Goal: Information Seeking & Learning: Check status

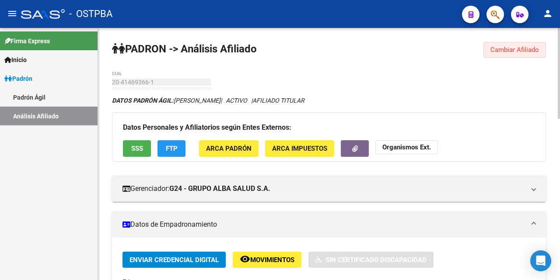
click at [529, 49] on span "Cambiar Afiliado" at bounding box center [514, 50] width 49 height 8
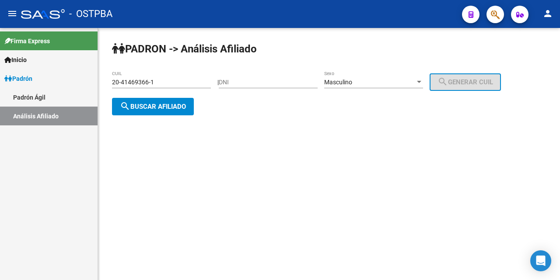
click at [207, 75] on div "20-41469366-1 CUIL" at bounding box center [161, 79] width 99 height 17
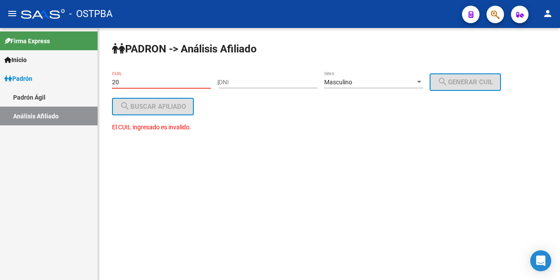
type input "2"
click at [238, 82] on input "DNI" at bounding box center [268, 82] width 99 height 7
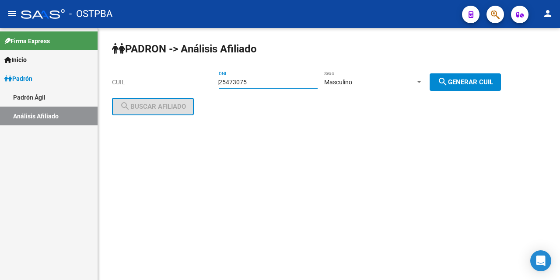
type input "25473075"
click at [472, 80] on span "search Generar CUIL" at bounding box center [465, 82] width 56 height 8
type input "20-25473075-1"
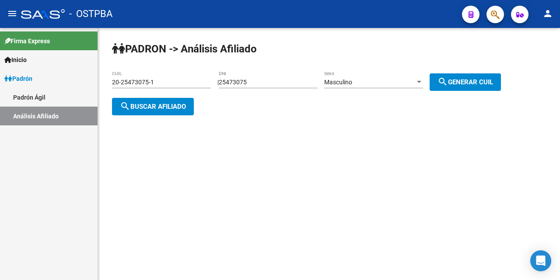
click at [153, 107] on span "search Buscar afiliado" at bounding box center [153, 107] width 66 height 8
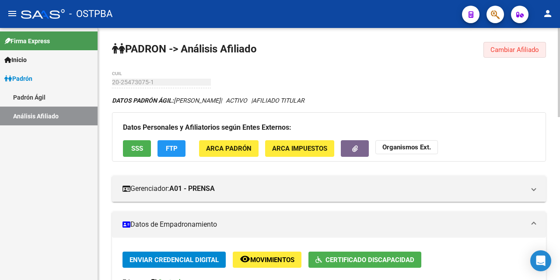
click at [522, 48] on span "Cambiar Afiliado" at bounding box center [514, 50] width 49 height 8
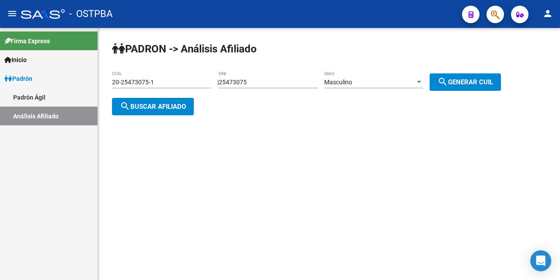
click at [277, 80] on input "25473075" at bounding box center [268, 82] width 99 height 7
type input "2"
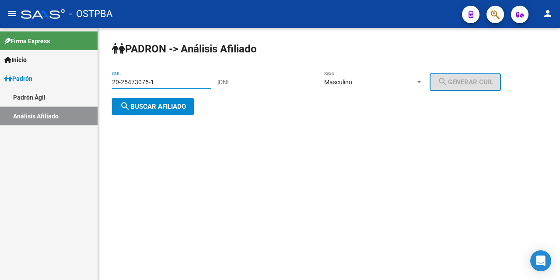
click at [173, 82] on input "20-25473075-1" at bounding box center [161, 82] width 99 height 7
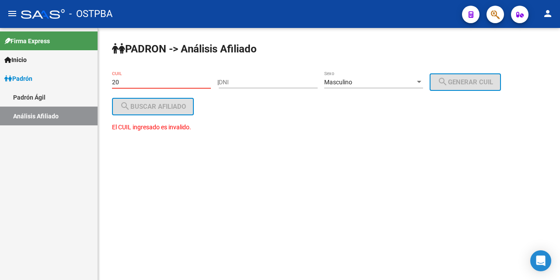
type input "2"
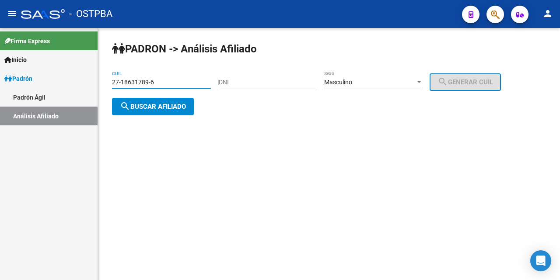
type input "27-18631789-6"
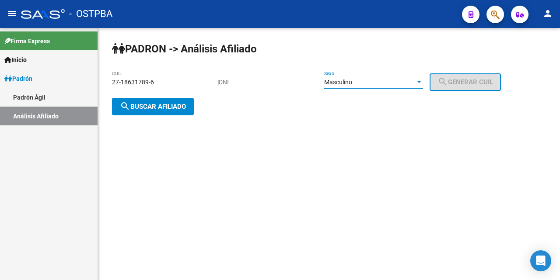
click at [423, 79] on div at bounding box center [419, 82] width 8 height 7
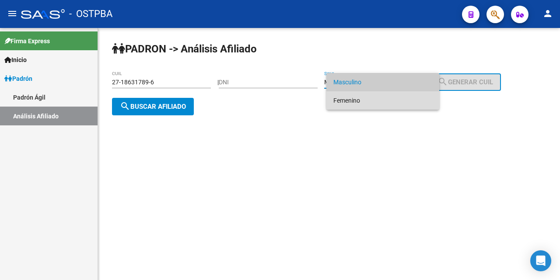
drag, startPoint x: 388, startPoint y: 98, endPoint x: 348, endPoint y: 108, distance: 40.6
click at [386, 99] on span "Femenino" at bounding box center [382, 100] width 99 height 18
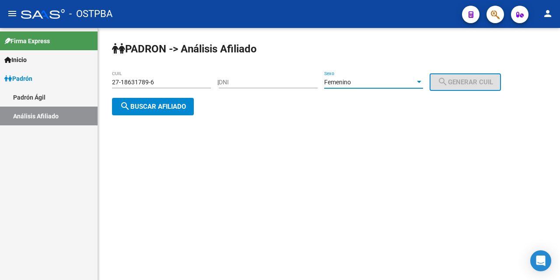
click at [136, 103] on span "search Buscar afiliado" at bounding box center [153, 107] width 66 height 8
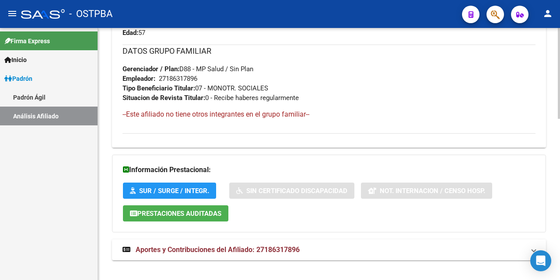
scroll to position [448, 0]
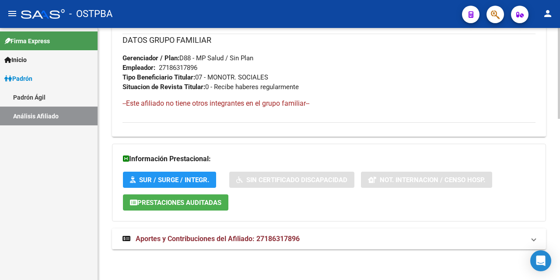
click at [199, 240] on span "Aportes y Contribuciones del Afiliado: 27186317896" at bounding box center [218, 239] width 164 height 8
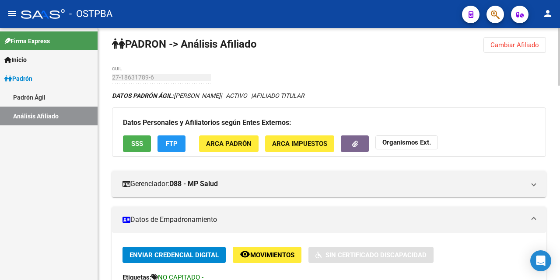
scroll to position [0, 0]
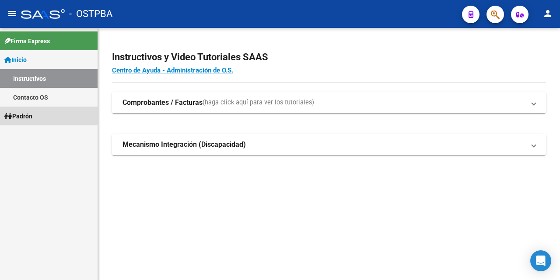
click at [37, 115] on link "Padrón" at bounding box center [48, 116] width 97 height 19
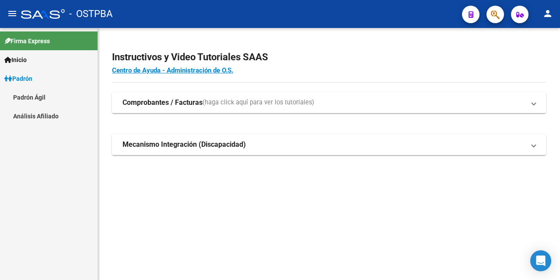
click at [45, 117] on link "Análisis Afiliado" at bounding box center [48, 116] width 97 height 19
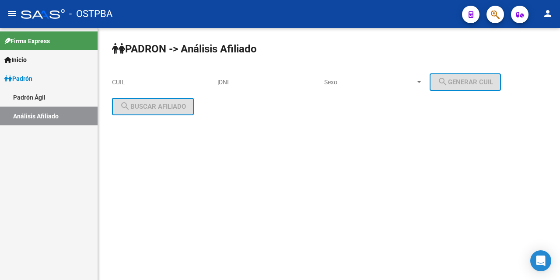
click at [236, 84] on input "DNI" at bounding box center [268, 82] width 99 height 7
click at [421, 82] on div at bounding box center [419, 82] width 4 height 2
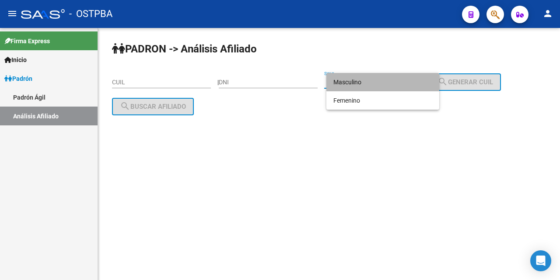
click at [393, 82] on span "Masculino" at bounding box center [382, 82] width 99 height 18
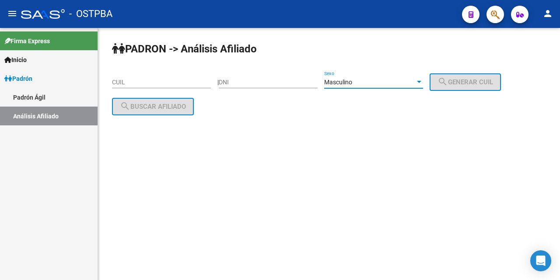
click at [230, 83] on input "DNI" at bounding box center [268, 82] width 99 height 7
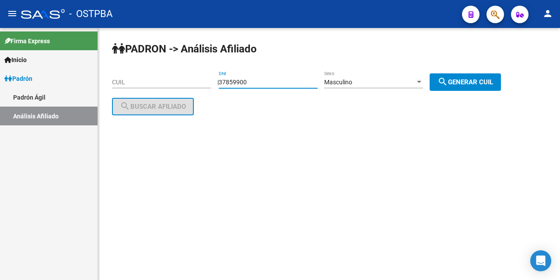
type input "37859900"
click at [463, 80] on span "search Generar CUIL" at bounding box center [465, 82] width 56 height 8
type input "20-37859900-9"
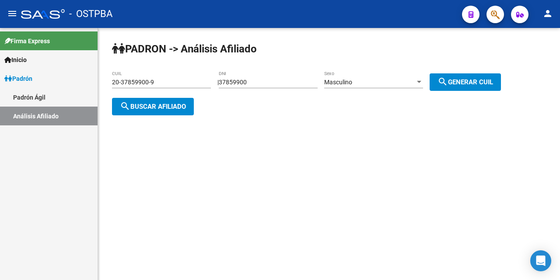
click at [168, 107] on span "search Buscar afiliado" at bounding box center [153, 107] width 66 height 8
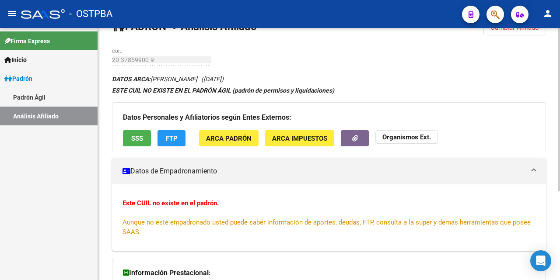
scroll to position [5, 0]
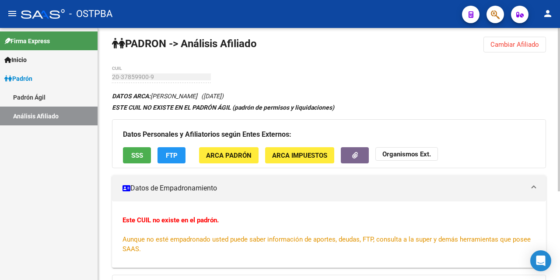
drag, startPoint x: 129, startPoint y: 157, endPoint x: 135, endPoint y: 157, distance: 5.7
click at [135, 157] on button "SSS" at bounding box center [137, 155] width 28 height 16
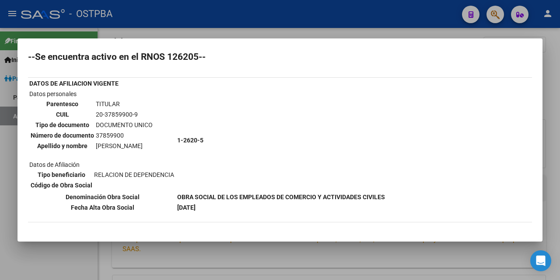
scroll to position [0, 0]
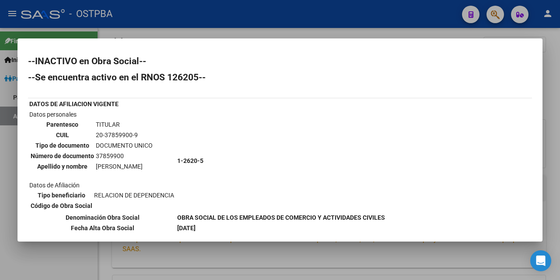
click at [292, 35] on div at bounding box center [280, 140] width 560 height 280
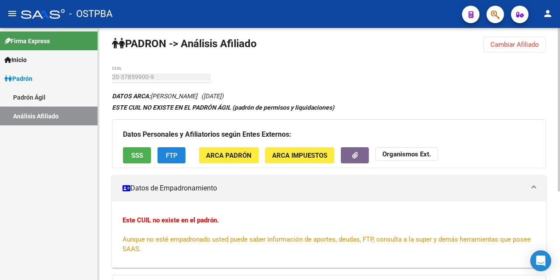
click at [162, 160] on button "FTP" at bounding box center [171, 155] width 28 height 16
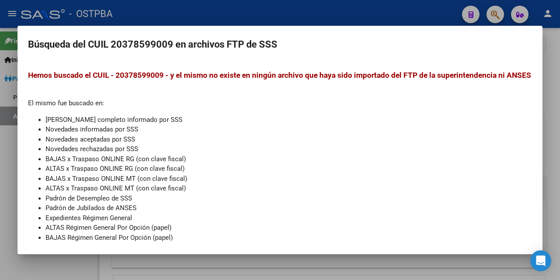
click at [314, 19] on div at bounding box center [280, 140] width 560 height 280
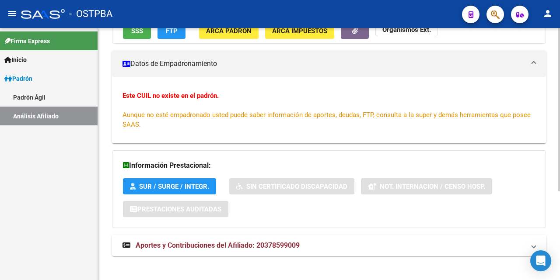
scroll to position [136, 0]
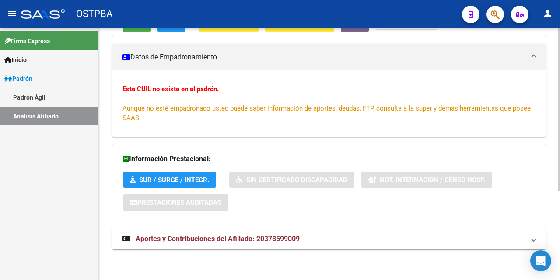
click at [216, 236] on span "Aportes y Contribuciones del Afiliado: 20378599009" at bounding box center [218, 239] width 164 height 8
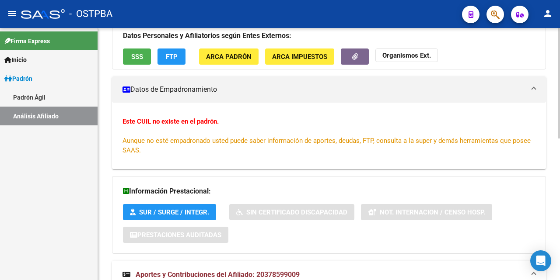
scroll to position [0, 0]
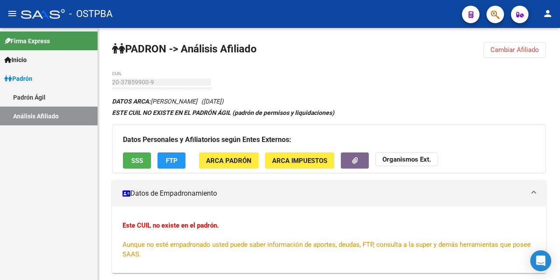
click at [306, 11] on div "- OSTPBA" at bounding box center [238, 13] width 434 height 19
click at [522, 49] on span "Cambiar Afiliado" at bounding box center [514, 50] width 49 height 8
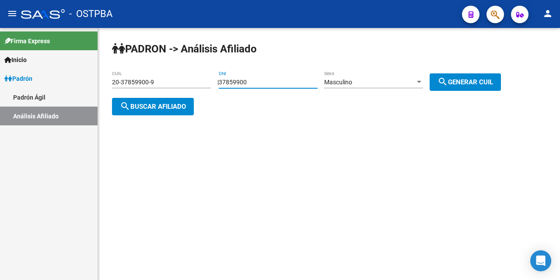
drag, startPoint x: 291, startPoint y: 83, endPoint x: 296, endPoint y: 83, distance: 5.3
click at [292, 83] on input "37859900" at bounding box center [268, 82] width 99 height 7
type input "3"
click at [181, 83] on input "20-37859900-9" at bounding box center [161, 82] width 99 height 7
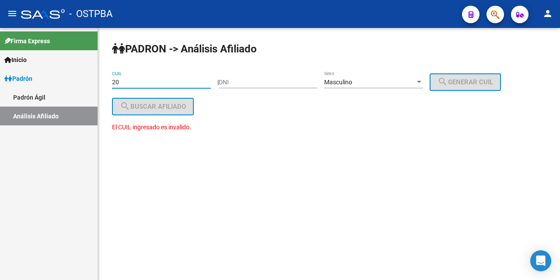
type input "2"
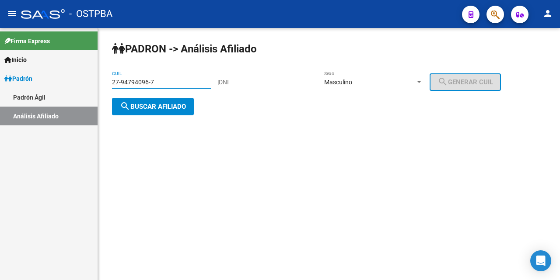
click at [423, 80] on div at bounding box center [419, 82] width 8 height 7
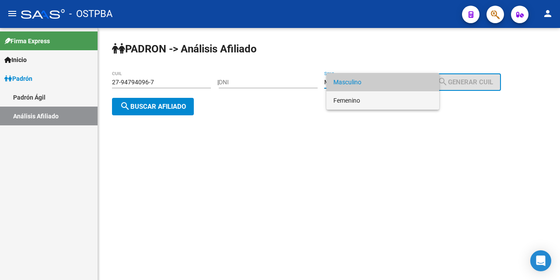
click at [394, 103] on span "Femenino" at bounding box center [382, 100] width 99 height 18
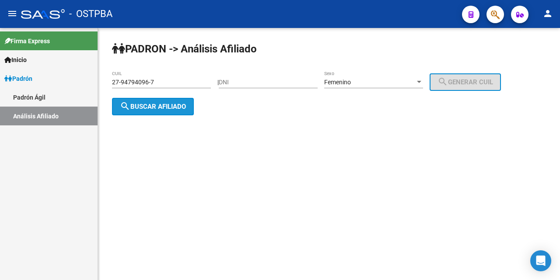
click at [169, 110] on span "search Buscar afiliado" at bounding box center [153, 107] width 66 height 8
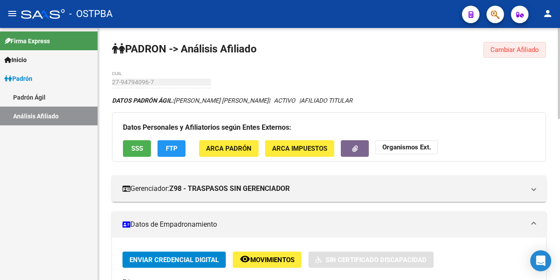
click at [500, 48] on span "Cambiar Afiliado" at bounding box center [514, 50] width 49 height 8
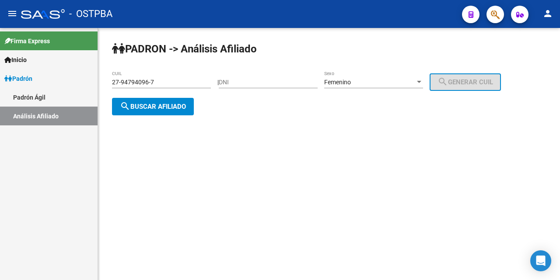
click at [179, 88] on div "27-94794096-7 CUIL" at bounding box center [161, 79] width 99 height 17
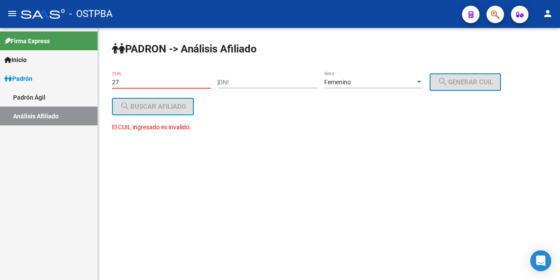
type input "2"
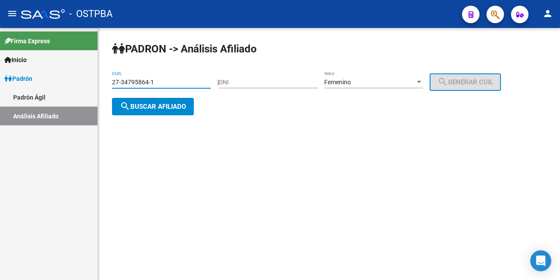
click at [159, 106] on span "search Buscar afiliado" at bounding box center [153, 107] width 66 height 8
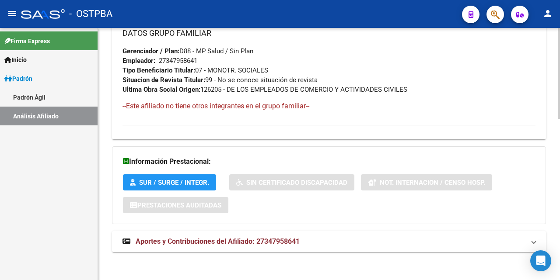
scroll to position [448, 0]
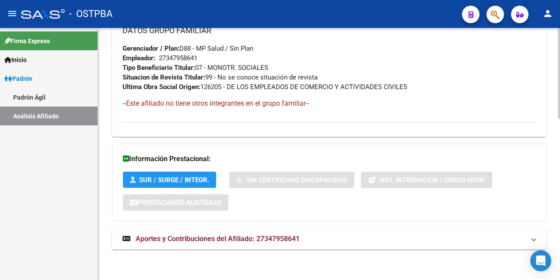
click at [195, 241] on span "Aportes y Contribuciones del Afiliado: 27347958641" at bounding box center [218, 239] width 164 height 8
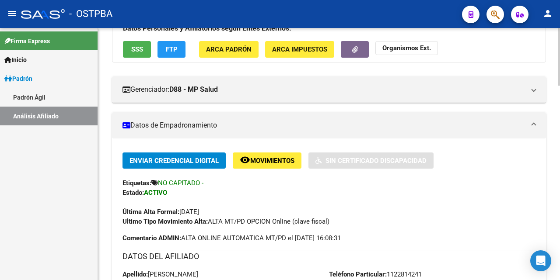
scroll to position [0, 0]
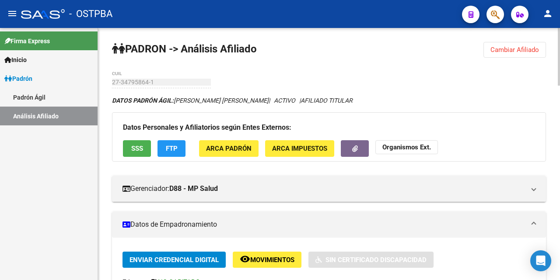
click at [130, 148] on button "SSS" at bounding box center [137, 148] width 28 height 16
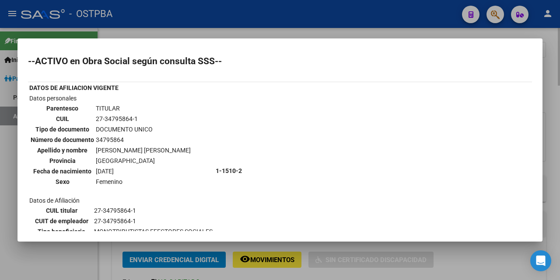
drag, startPoint x: 281, startPoint y: 31, endPoint x: 291, endPoint y: 53, distance: 23.7
click at [283, 34] on div at bounding box center [280, 140] width 560 height 280
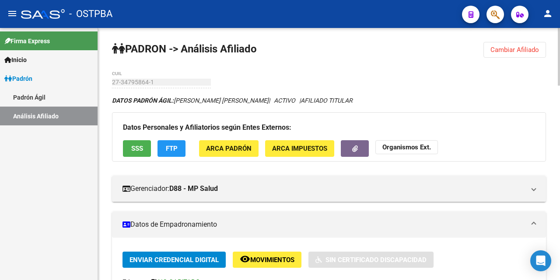
drag, startPoint x: 509, startPoint y: 51, endPoint x: 505, endPoint y: 51, distance: 4.4
click at [507, 51] on span "Cambiar Afiliado" at bounding box center [514, 50] width 49 height 8
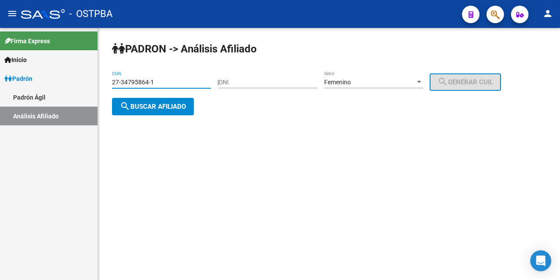
drag, startPoint x: 197, startPoint y: 83, endPoint x: 259, endPoint y: 90, distance: 63.0
click at [198, 83] on input "27-34795864-1" at bounding box center [161, 82] width 99 height 7
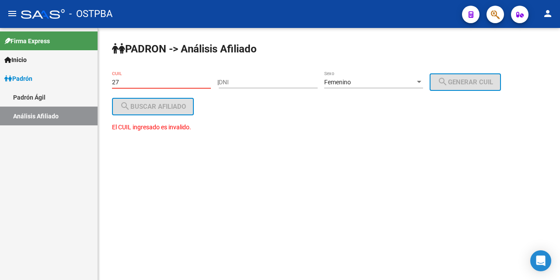
type input "2"
click at [423, 79] on div at bounding box center [419, 82] width 8 height 7
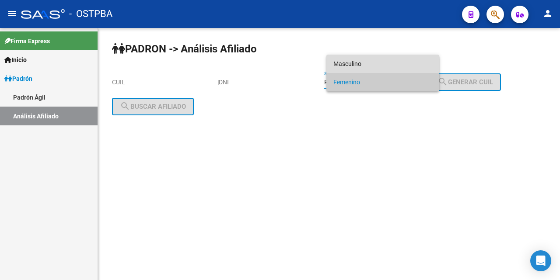
click at [379, 64] on span "Masculino" at bounding box center [382, 64] width 99 height 18
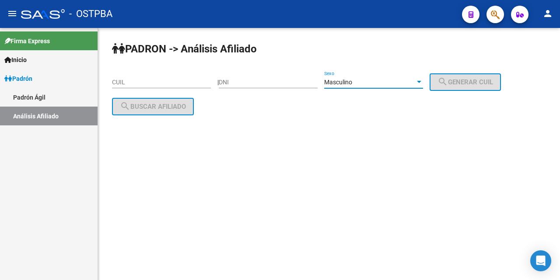
click at [232, 84] on input "DNI" at bounding box center [268, 82] width 99 height 7
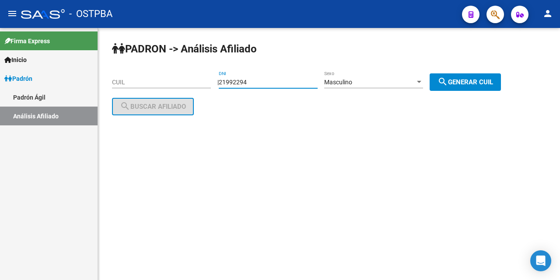
type input "21992294"
drag, startPoint x: 482, startPoint y: 83, endPoint x: 380, endPoint y: 95, distance: 102.6
click at [476, 83] on span "search Generar CUIL" at bounding box center [465, 82] width 56 height 8
type input "23-21992294-9"
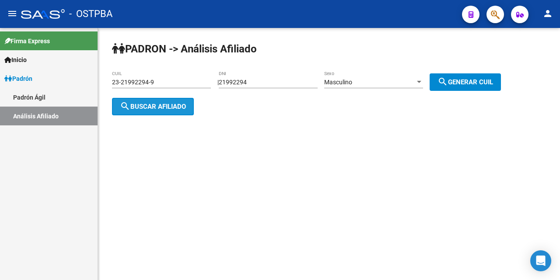
click at [158, 103] on span "search Buscar afiliado" at bounding box center [153, 107] width 66 height 8
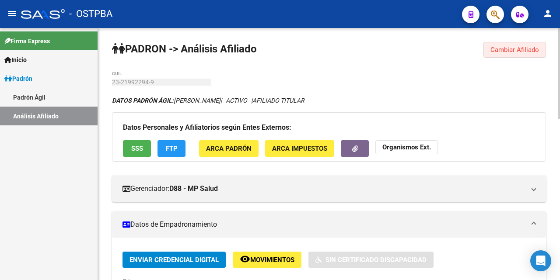
click at [527, 50] on span "Cambiar Afiliado" at bounding box center [514, 50] width 49 height 8
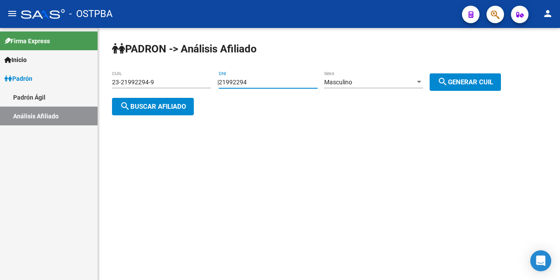
click at [285, 81] on input "21992294" at bounding box center [268, 82] width 99 height 7
type input "2"
click at [170, 85] on input "23-21992294-9" at bounding box center [161, 82] width 99 height 7
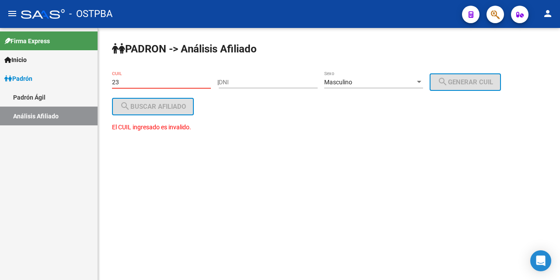
type input "2"
drag, startPoint x: 433, startPoint y: 80, endPoint x: 428, endPoint y: 77, distance: 5.3
click at [433, 80] on div "| DNI Masculino Sexo search Generar CUIL" at bounding box center [362, 82] width 290 height 7
click at [423, 80] on div at bounding box center [419, 82] width 8 height 7
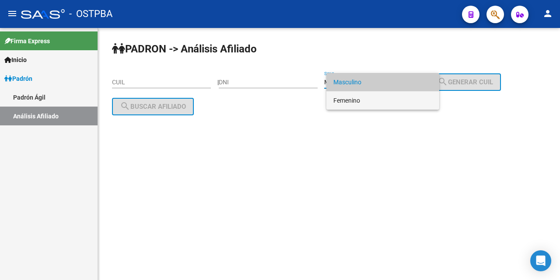
click at [360, 101] on span "Femenino" at bounding box center [382, 100] width 99 height 18
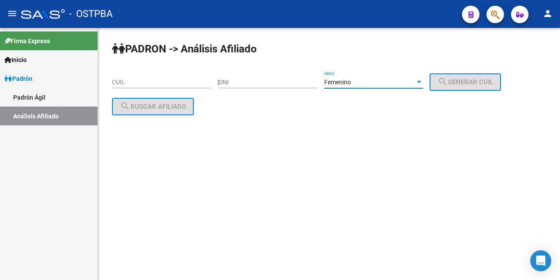
click at [107, 79] on div "PADRON -> Análisis Afiliado CUIL | DNI Femenino Sexo search Generar CUIL search…" at bounding box center [329, 85] width 462 height 115
click at [132, 87] on div "CUIL" at bounding box center [161, 79] width 99 height 17
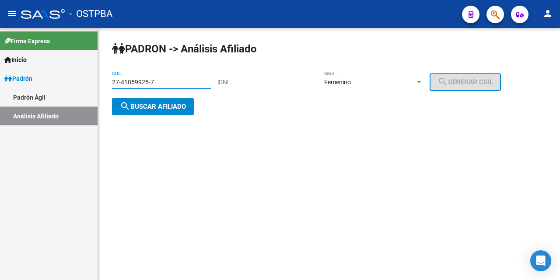
type input "27-41859925-7"
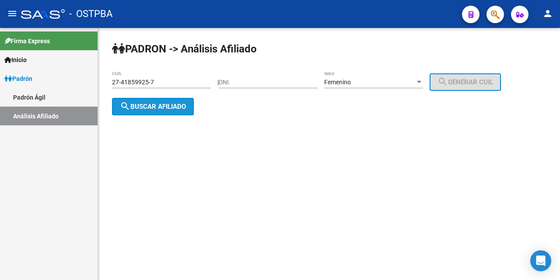
click at [174, 104] on span "search Buscar afiliado" at bounding box center [153, 107] width 66 height 8
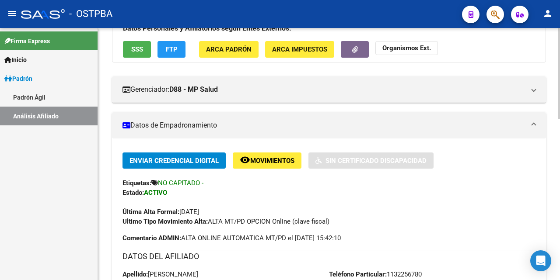
scroll to position [87, 0]
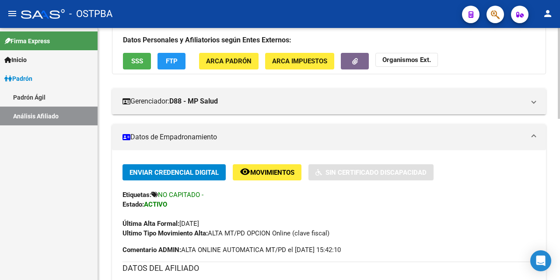
click at [133, 62] on span "SSS" at bounding box center [137, 62] width 12 height 8
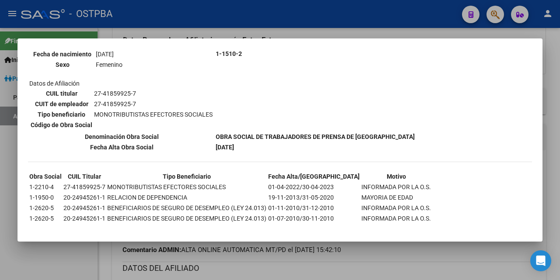
scroll to position [128, 0]
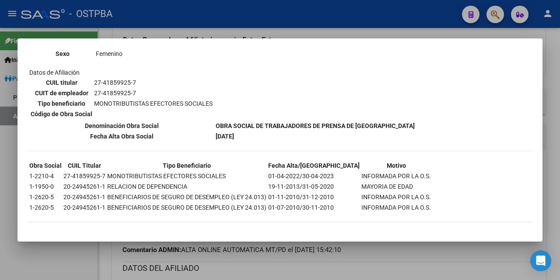
click at [299, 33] on div at bounding box center [280, 140] width 560 height 280
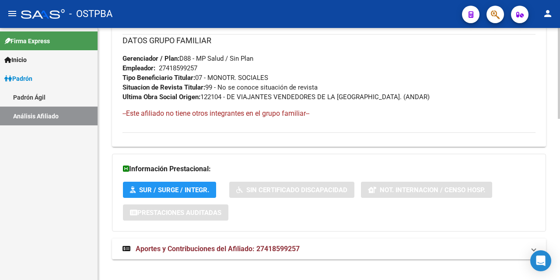
scroll to position [448, 0]
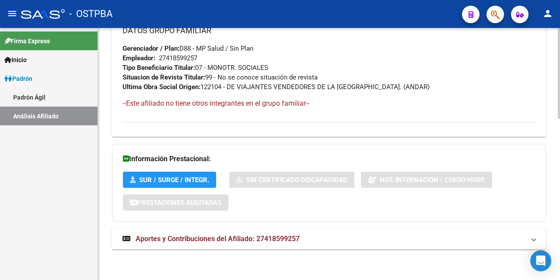
click at [219, 238] on span "Aportes y Contribuciones del Afiliado: 27418599257" at bounding box center [218, 239] width 164 height 8
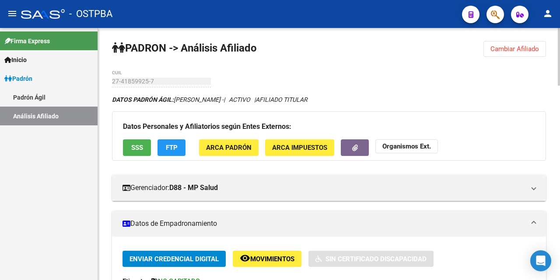
scroll to position [0, 0]
